Goal: Find specific page/section: Find specific page/section

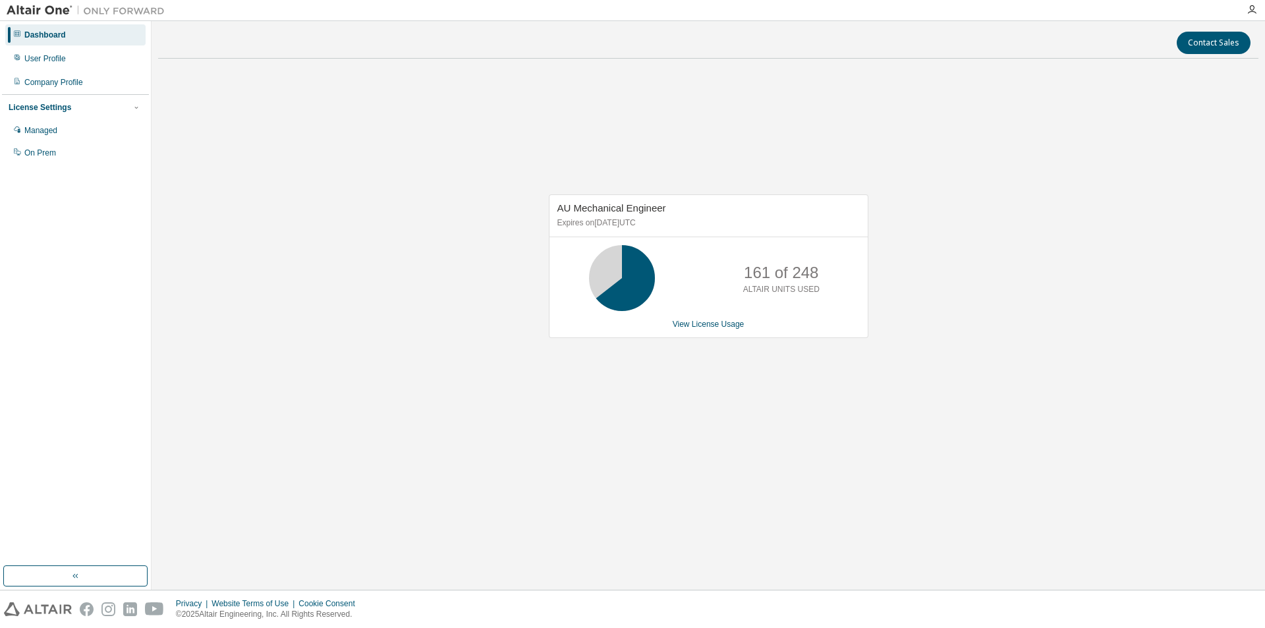
click at [1032, 319] on div "AU Mechanical Engineer Expires on March 31, 2026 UTC 161 of 248 ALTAIR UNITS US…" at bounding box center [708, 273] width 1100 height 408
